Goal: Entertainment & Leisure: Consume media (video, audio)

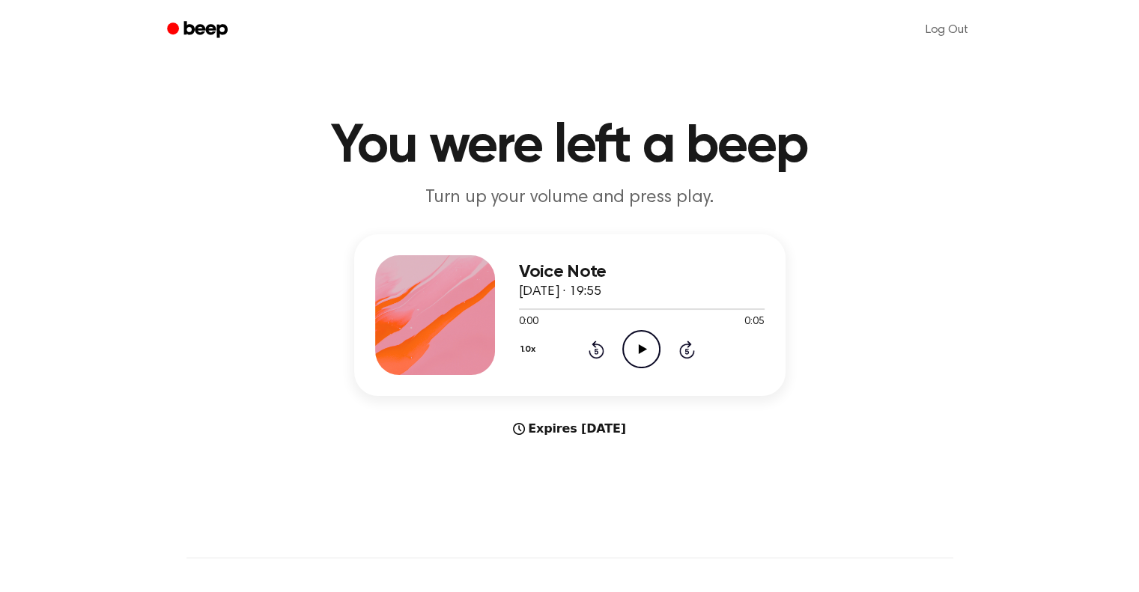
click at [638, 356] on icon "Play Audio" at bounding box center [641, 349] width 38 height 38
click at [636, 358] on icon "Pause Audio" at bounding box center [641, 349] width 38 height 38
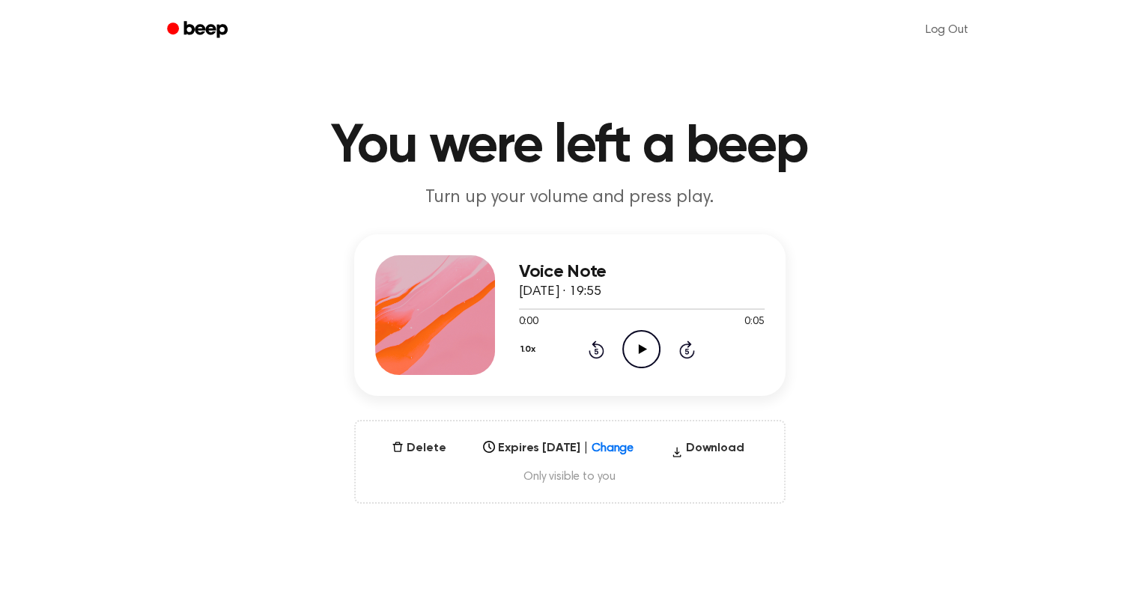
click at [645, 350] on icon at bounding box center [643, 349] width 8 height 10
